Goal: Find specific page/section

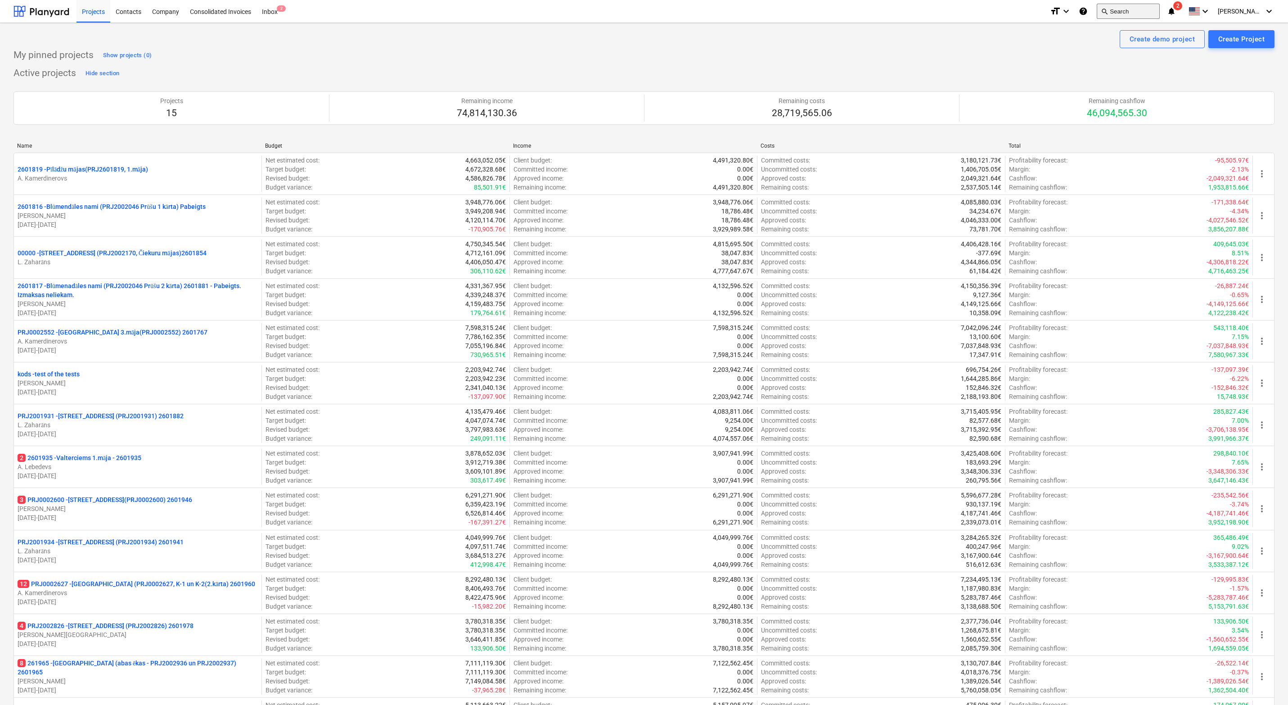
click at [1139, 13] on button "search Search" at bounding box center [1127, 11] width 63 height 15
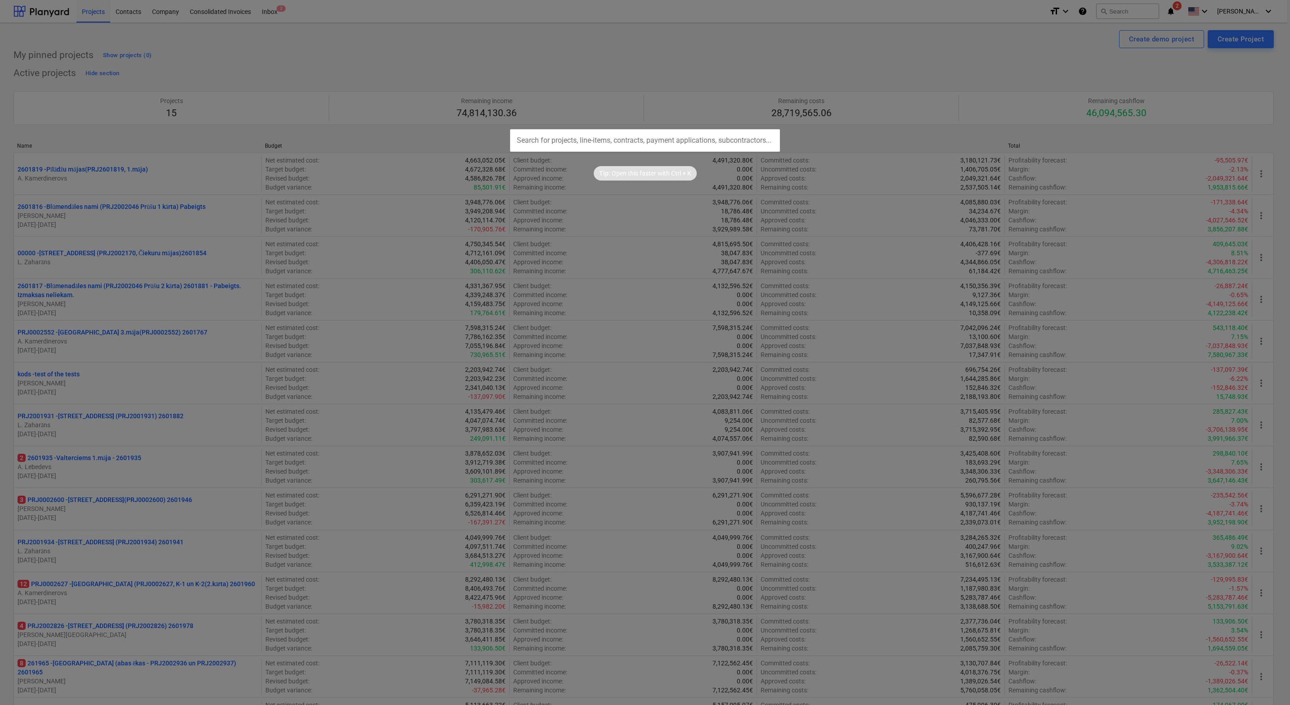
click at [585, 146] on input "text" at bounding box center [645, 140] width 270 height 22
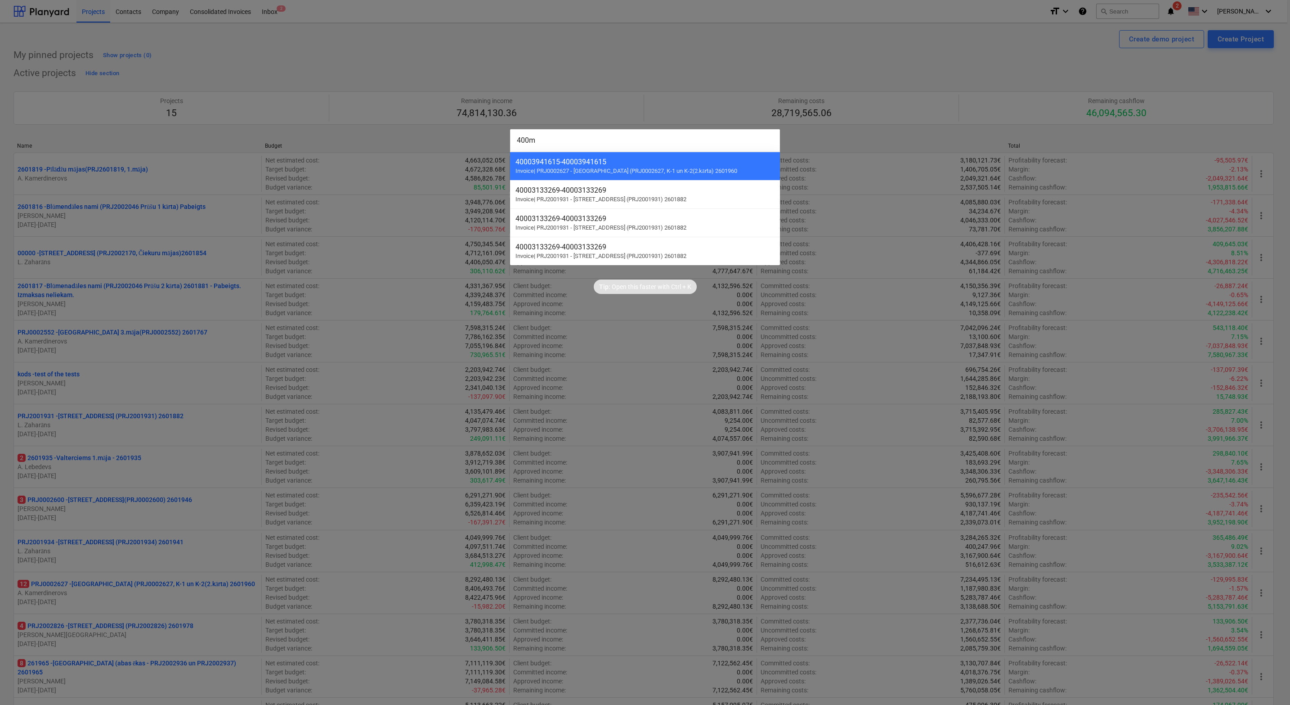
type input "400mm"
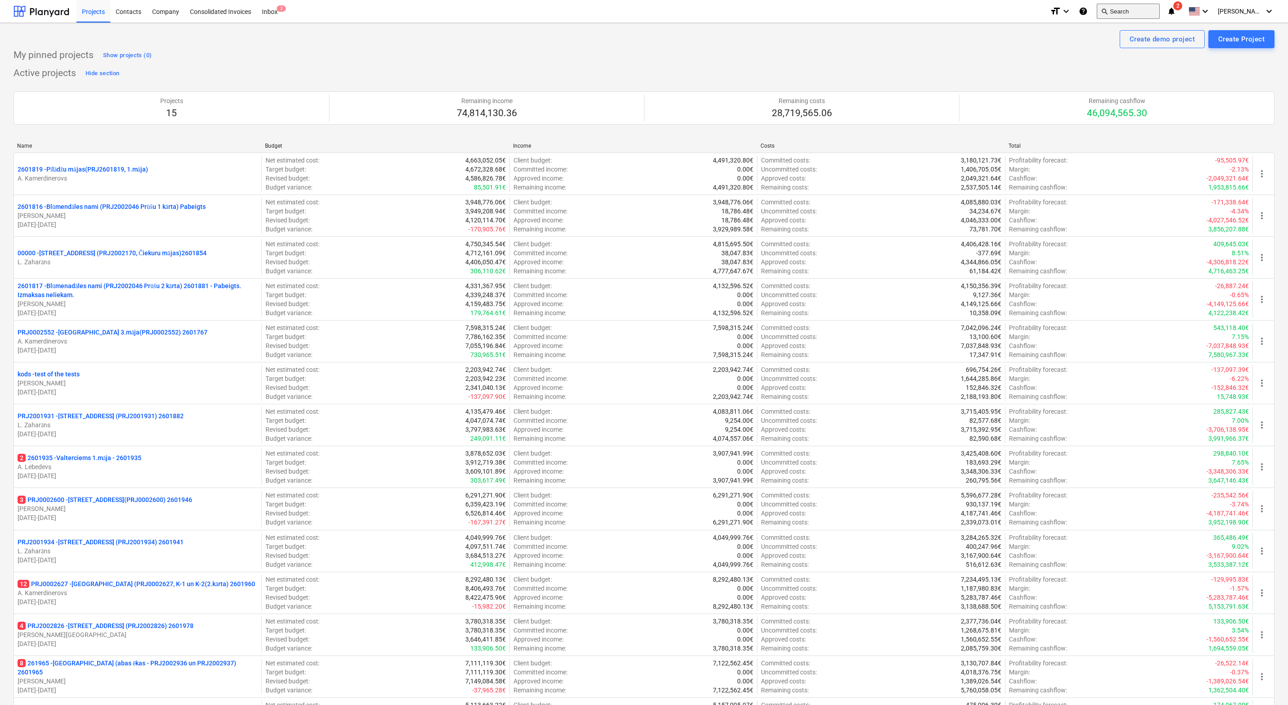
click at [1135, 13] on button "search Search" at bounding box center [1127, 11] width 63 height 15
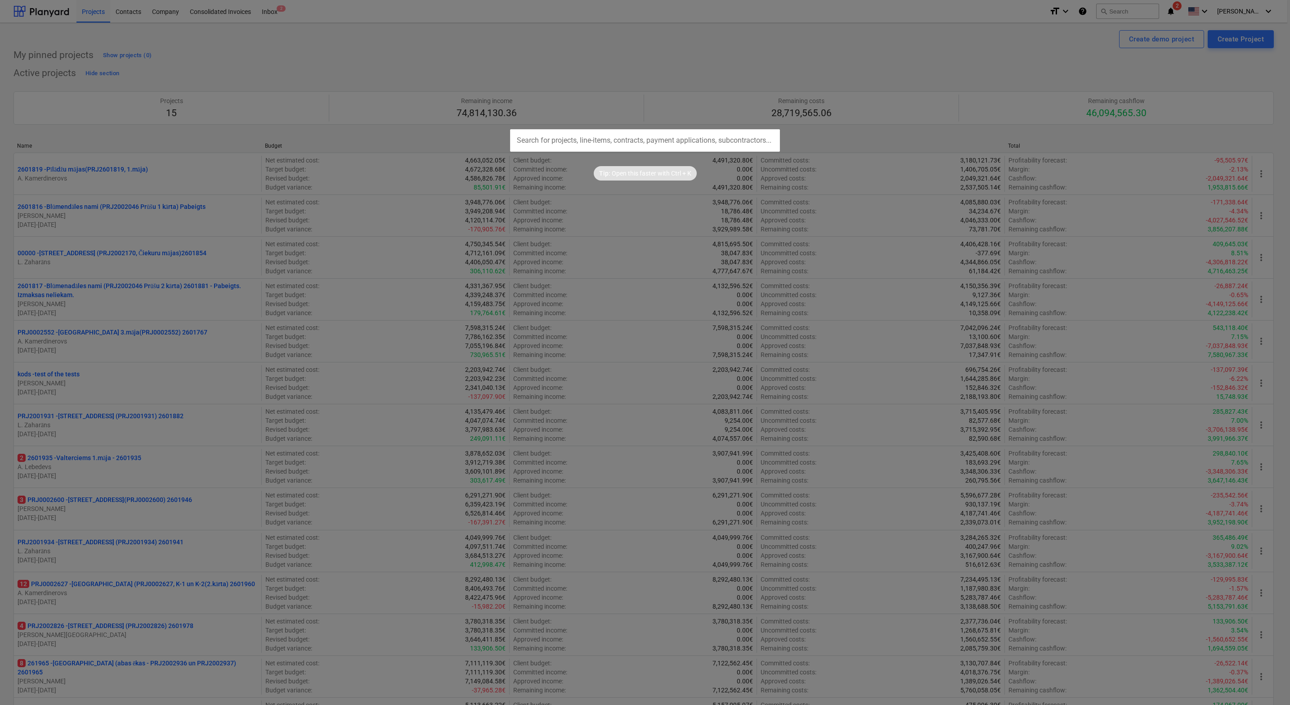
click at [656, 142] on input "text" at bounding box center [645, 140] width 270 height 22
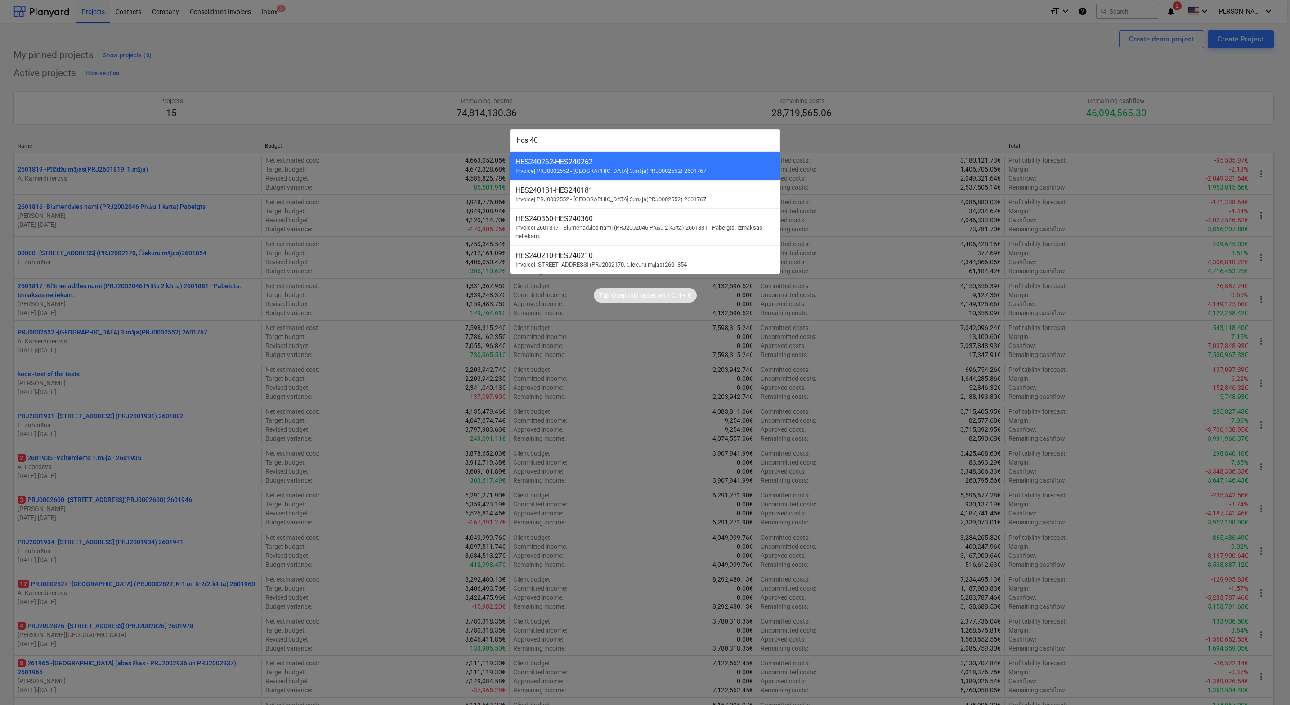
type input "hcs 400"
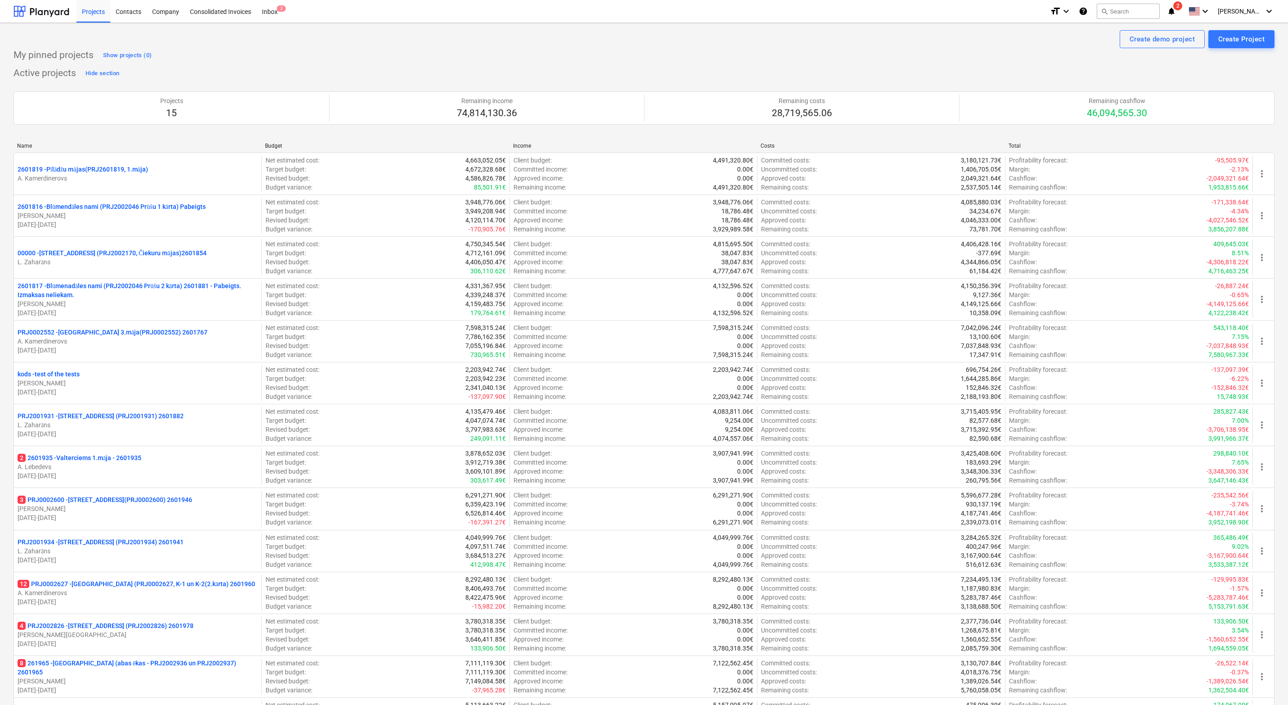
click at [429, 37] on div "Create demo project Create Project" at bounding box center [643, 39] width 1261 height 18
